Goal: Task Accomplishment & Management: Manage account settings

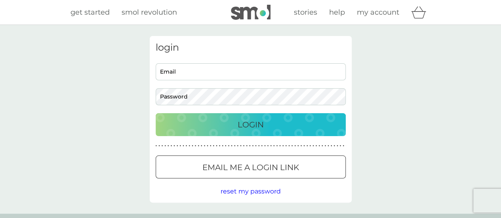
type input "[EMAIL_ADDRESS][DOMAIN_NAME]"
click at [232, 128] on div "Login" at bounding box center [251, 124] width 174 height 13
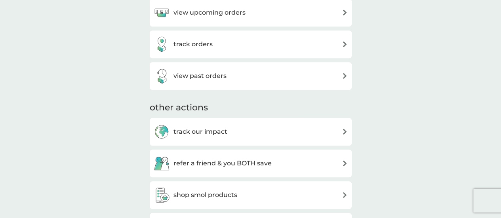
scroll to position [356, 0]
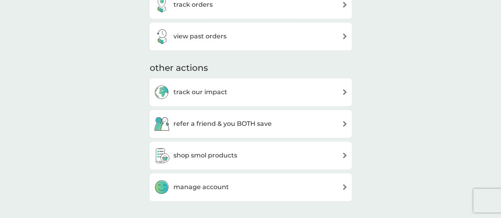
click at [202, 188] on h3 "manage account" at bounding box center [200, 187] width 55 height 10
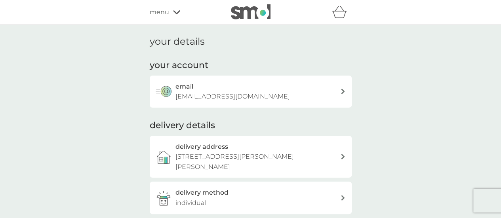
click at [234, 154] on p "[STREET_ADDRESS][PERSON_NAME][PERSON_NAME]" at bounding box center [257, 162] width 165 height 20
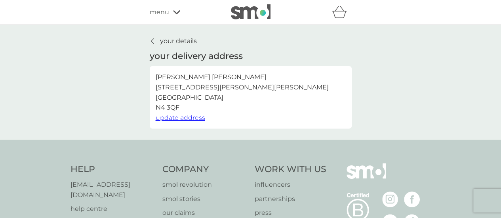
click at [185, 118] on span "update address" at bounding box center [181, 118] width 50 height 8
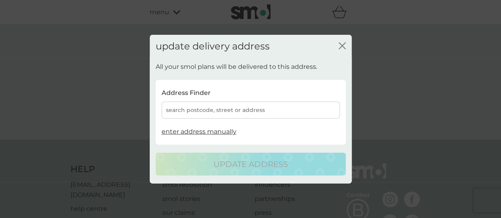
click at [248, 112] on div "search postcode, street or address" at bounding box center [251, 110] width 178 height 17
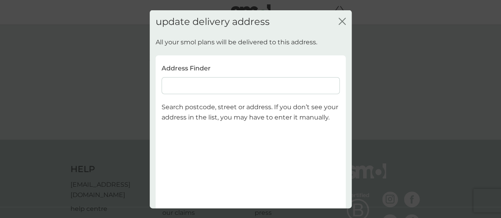
click at [219, 87] on input at bounding box center [251, 85] width 178 height 17
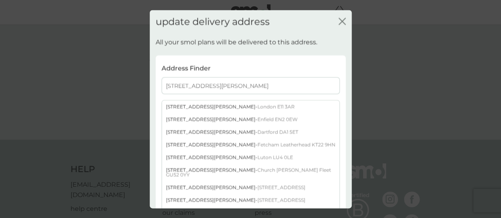
type input "[STREET_ADDRESS][PERSON_NAME]"
click at [257, 104] on span "London E11 3AR" at bounding box center [275, 107] width 37 height 6
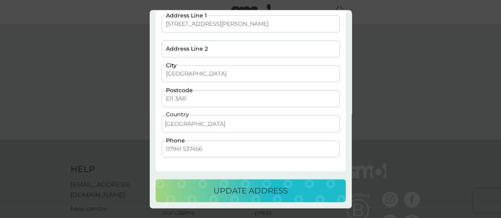
scroll to position [98, 0]
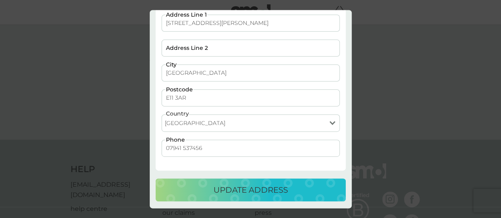
click at [221, 188] on p "update address" at bounding box center [250, 190] width 74 height 13
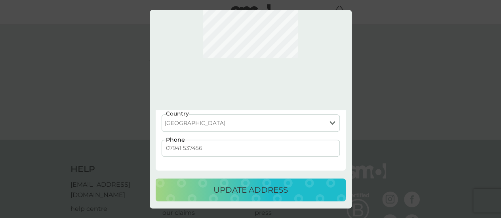
scroll to position [0, 0]
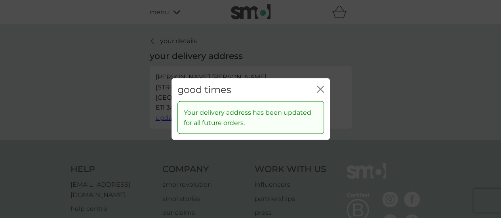
click at [311, 92] on div "good times close" at bounding box center [250, 89] width 158 height 23
click at [320, 90] on icon "close" at bounding box center [318, 89] width 3 height 6
